Goal: Transaction & Acquisition: Download file/media

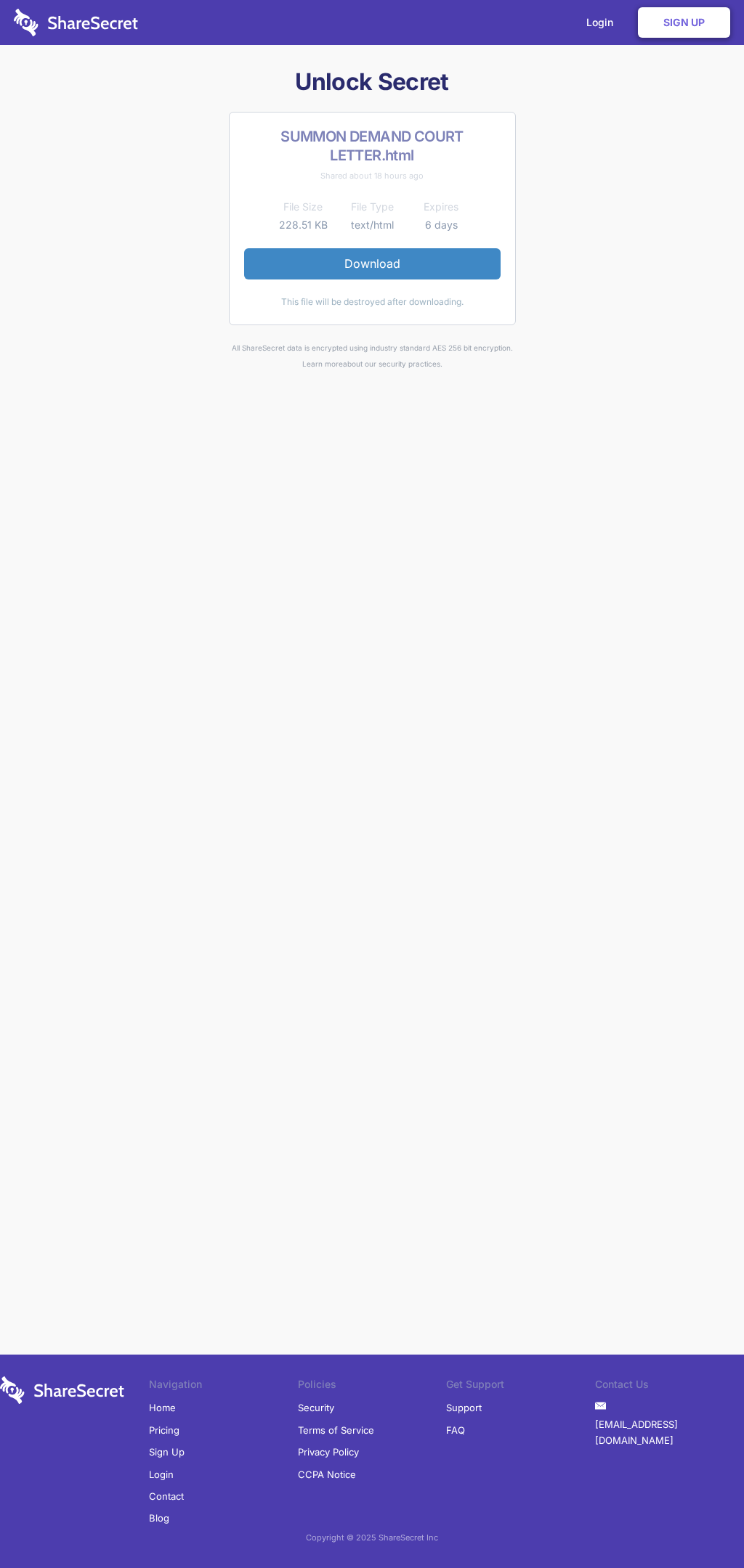
click at [372, 264] on link "Download" at bounding box center [372, 264] width 257 height 31
